Goal: Task Accomplishment & Management: Use online tool/utility

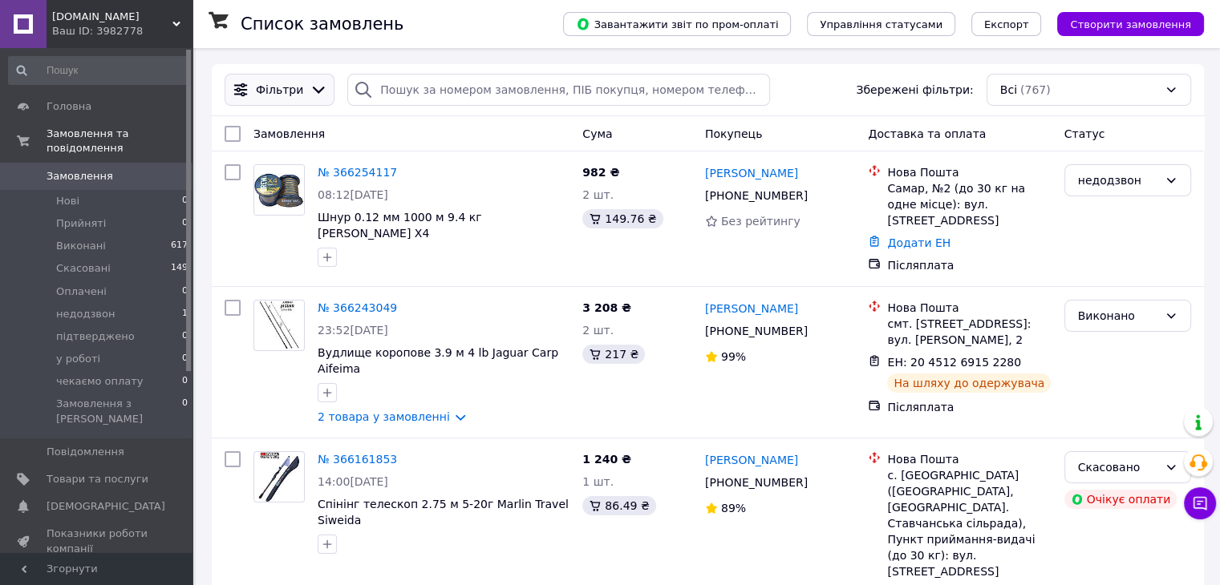
click at [282, 87] on span "Фільтри" at bounding box center [279, 90] width 47 height 16
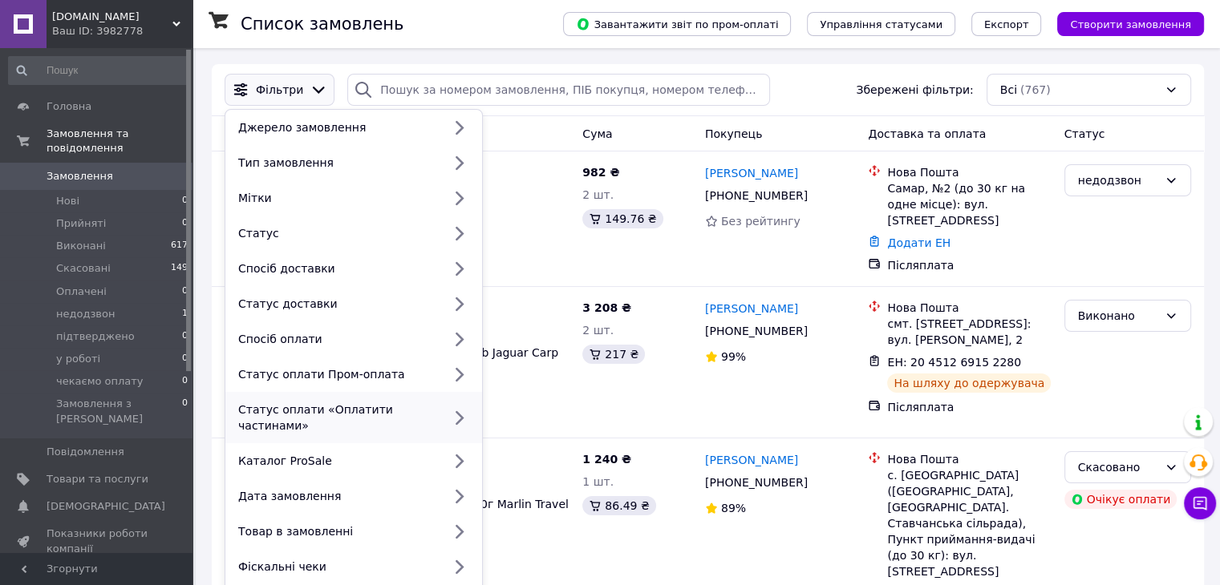
scroll to position [80, 0]
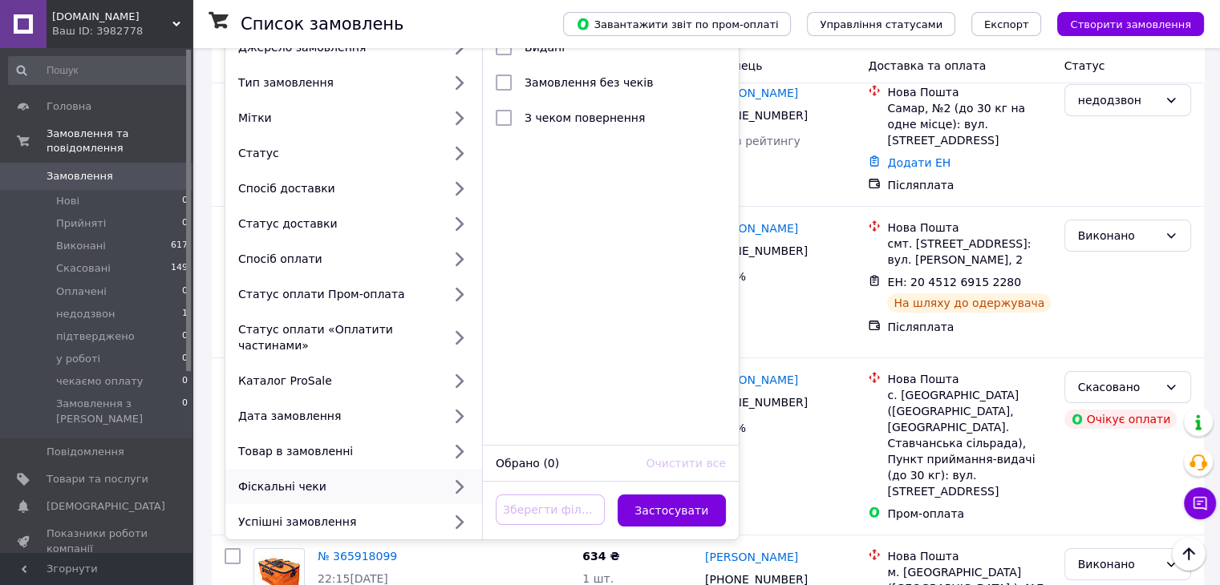
click at [291, 479] on div "Фіскальні чеки" at bounding box center [337, 487] width 210 height 16
click at [457, 476] on icon at bounding box center [458, 486] width 21 height 21
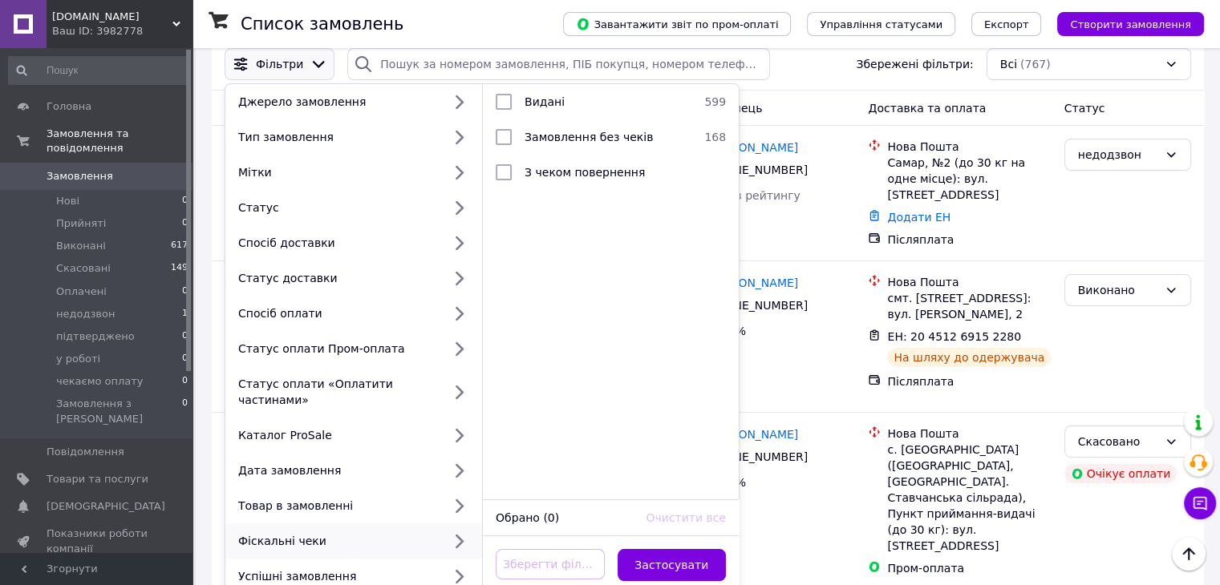
scroll to position [0, 0]
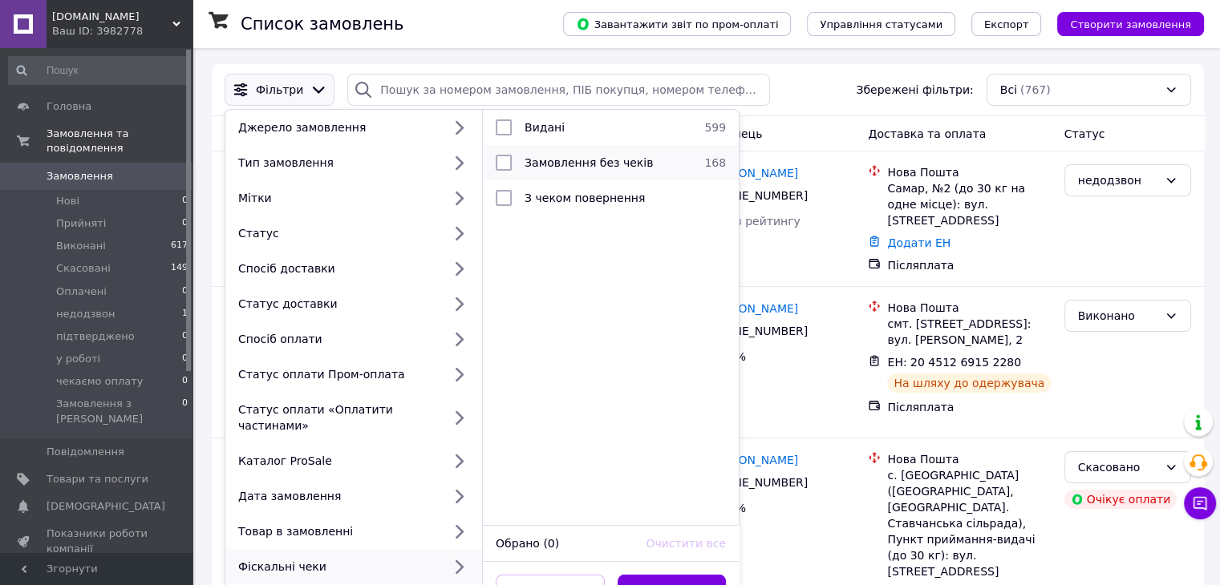
click at [601, 159] on span "Замовлення без чеків" at bounding box center [588, 162] width 128 height 13
checkbox input "true"
click at [670, 575] on button "Застосувати" at bounding box center [671, 591] width 109 height 32
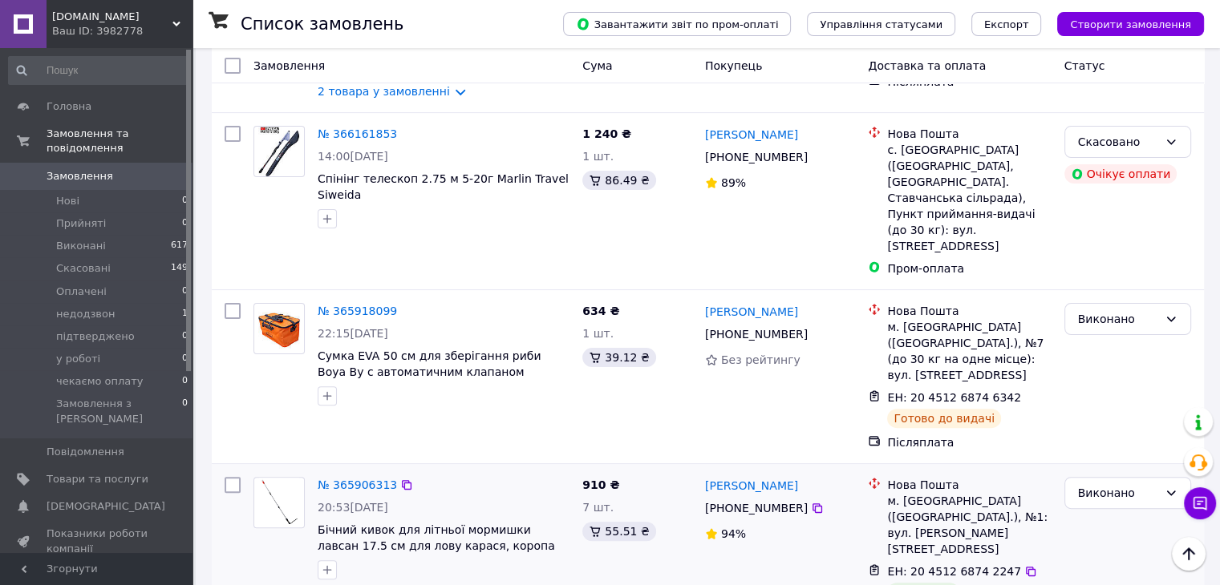
scroll to position [561, 0]
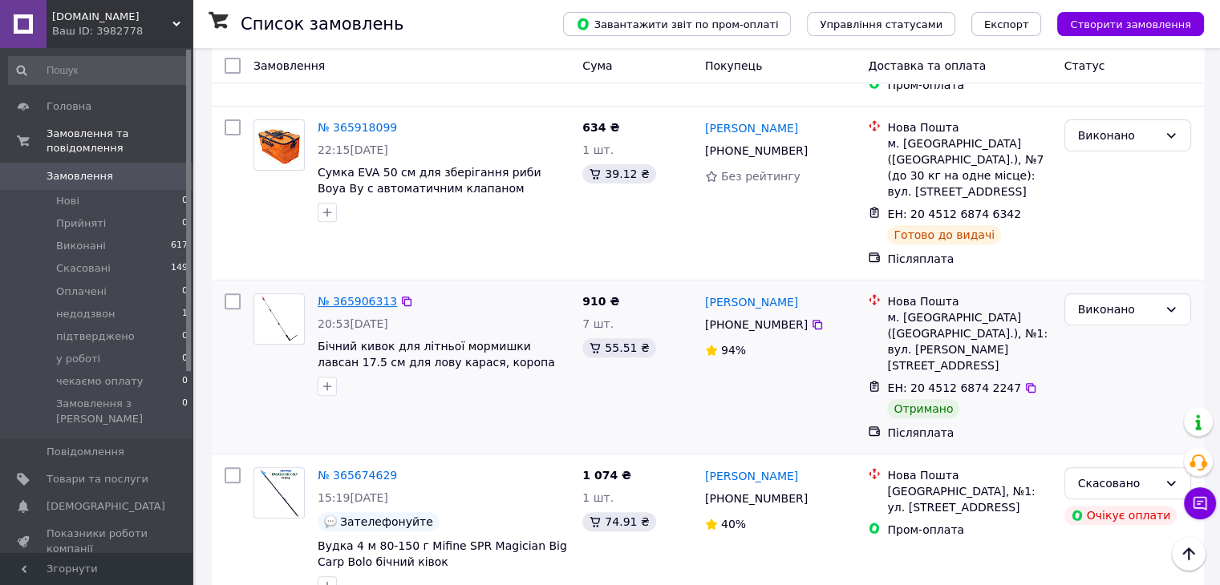
click at [349, 295] on link "№ 365906313" at bounding box center [357, 301] width 79 height 13
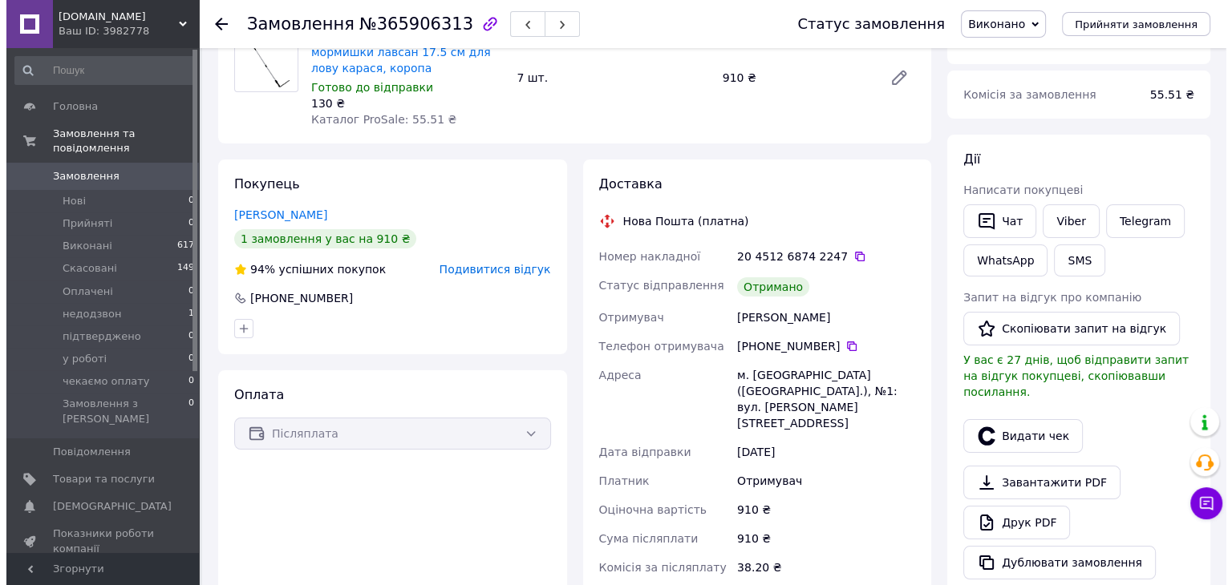
scroll to position [160, 0]
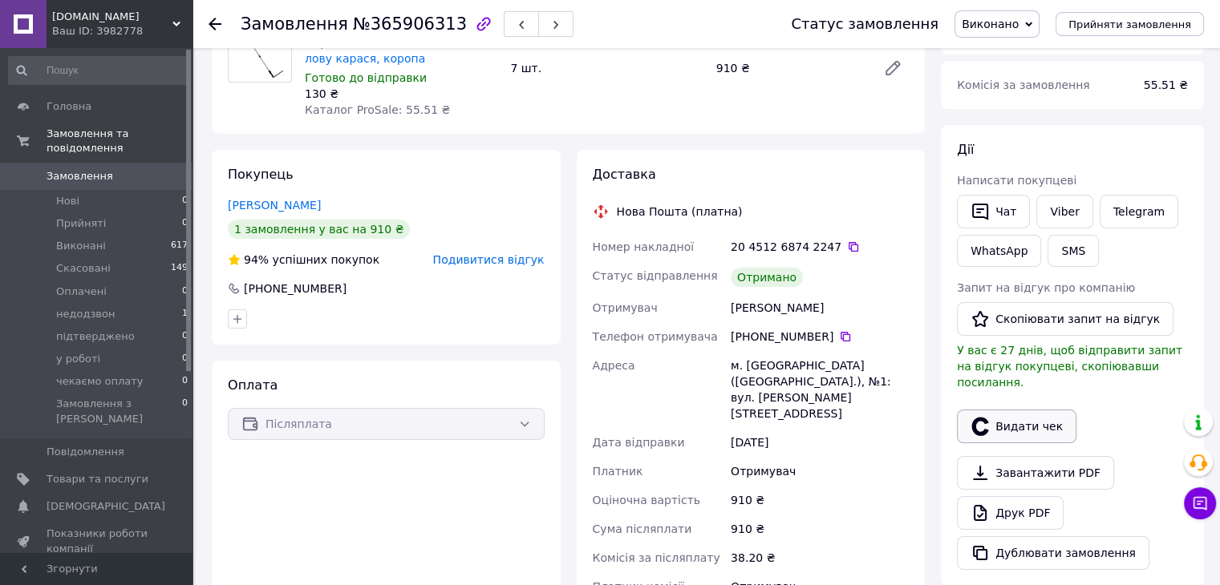
click at [1018, 411] on button "Видати чек" at bounding box center [1016, 427] width 119 height 34
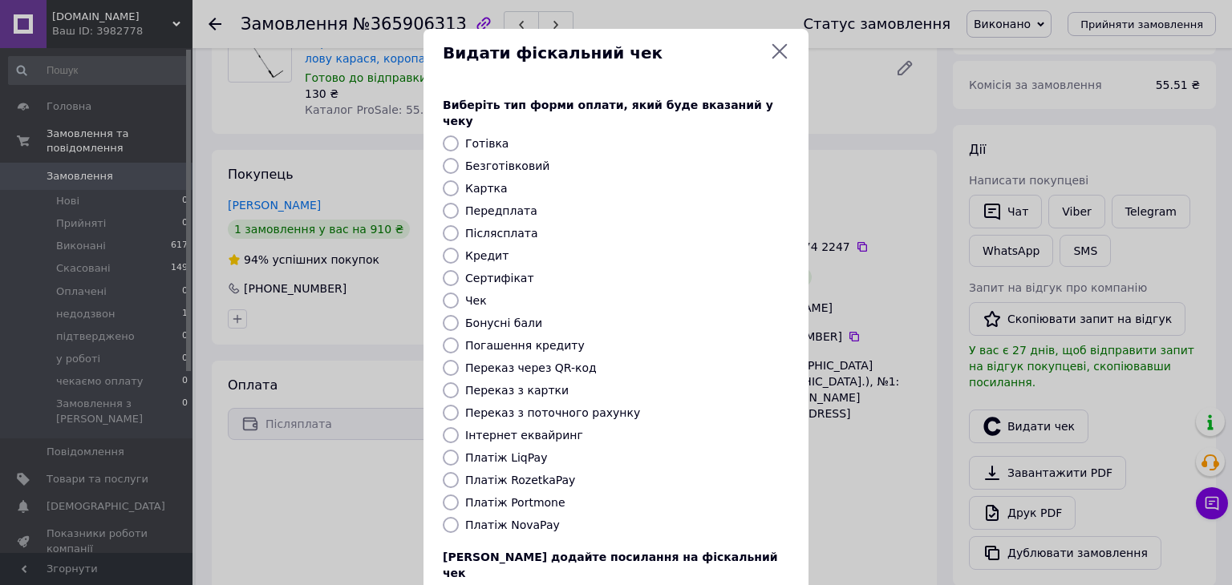
click at [455, 517] on input "Платіж NovaPay" at bounding box center [451, 525] width 16 height 16
radio input "true"
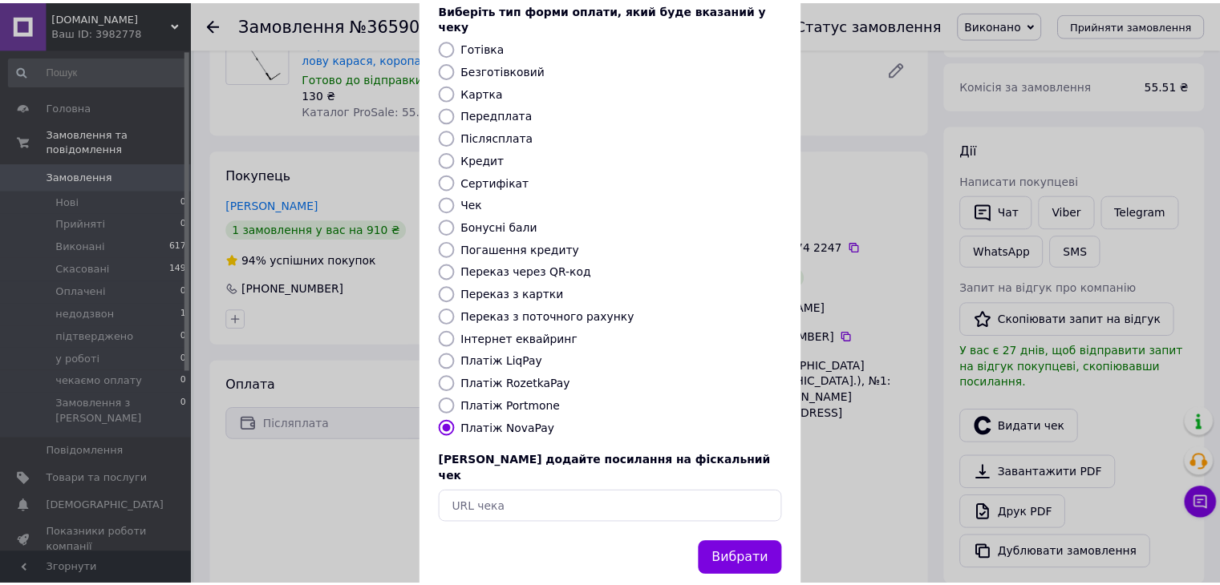
scroll to position [103, 0]
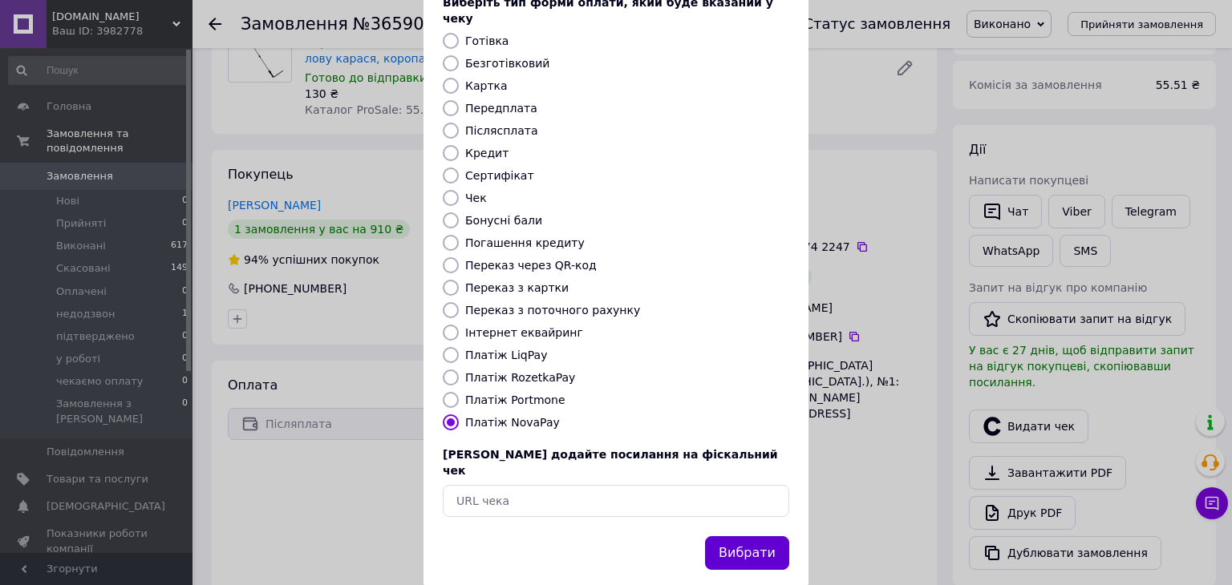
click at [759, 536] on button "Вибрати" at bounding box center [747, 553] width 84 height 34
click at [218, 18] on div "Видати фіскальний чек Виберіть тип форми оплати, який буде вказаний у чеку Готі…" at bounding box center [616, 257] width 1232 height 721
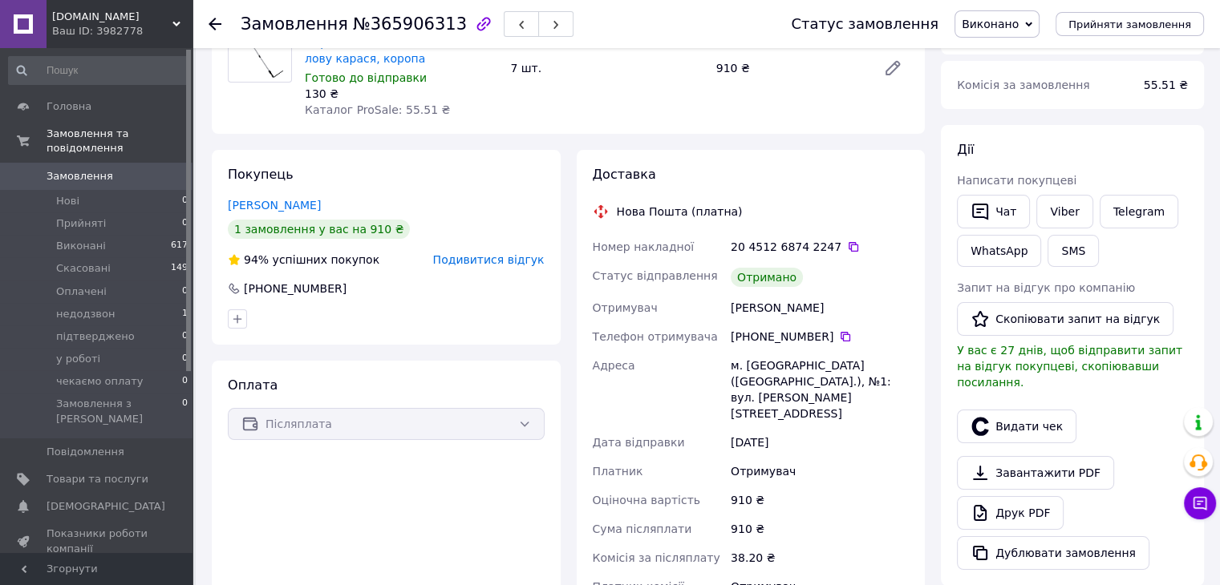
click at [218, 19] on icon at bounding box center [214, 24] width 13 height 13
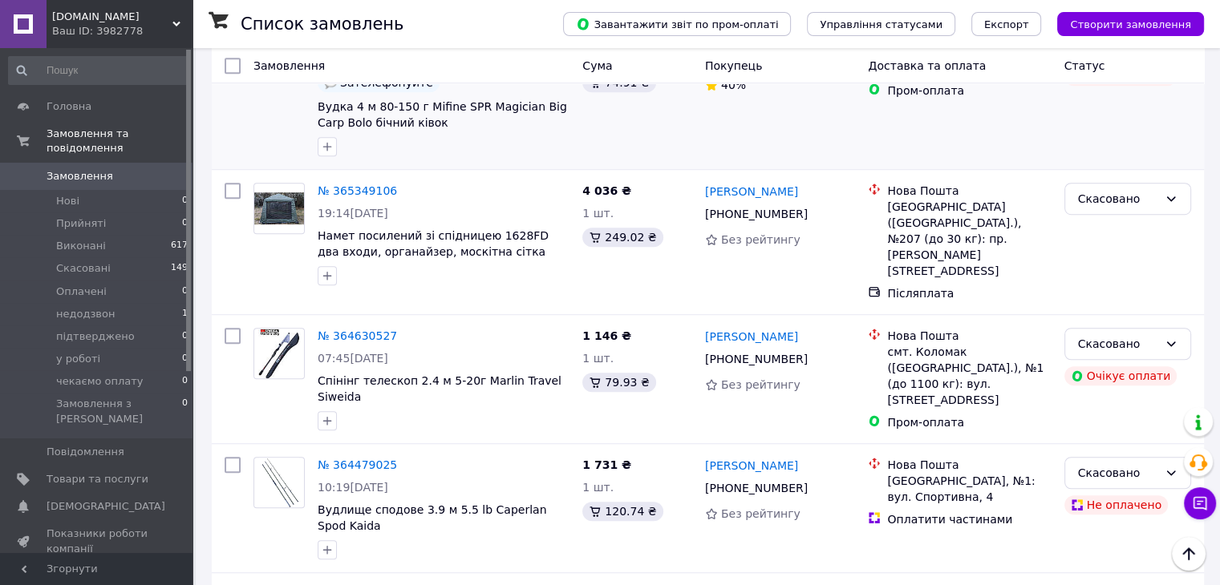
scroll to position [1123, 0]
